Goal: Browse casually

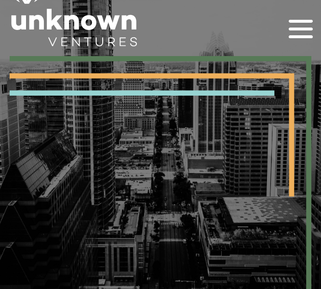
scroll to position [91, 0]
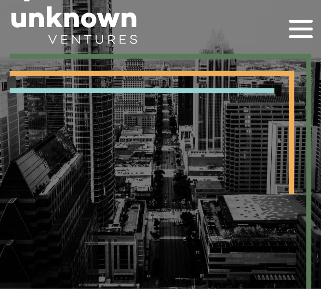
click at [296, 29] on icon at bounding box center [301, 29] width 24 height 3
click at [300, 24] on div at bounding box center [301, 29] width 24 height 24
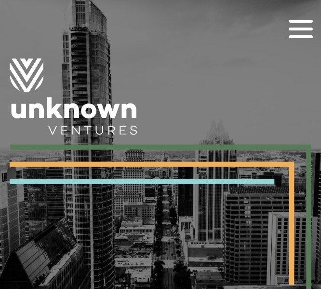
click at [303, 21] on icon at bounding box center [301, 21] width 24 height 3
click at [303, 21] on div at bounding box center [301, 29] width 24 height 24
